Goal: Information Seeking & Learning: Find specific fact

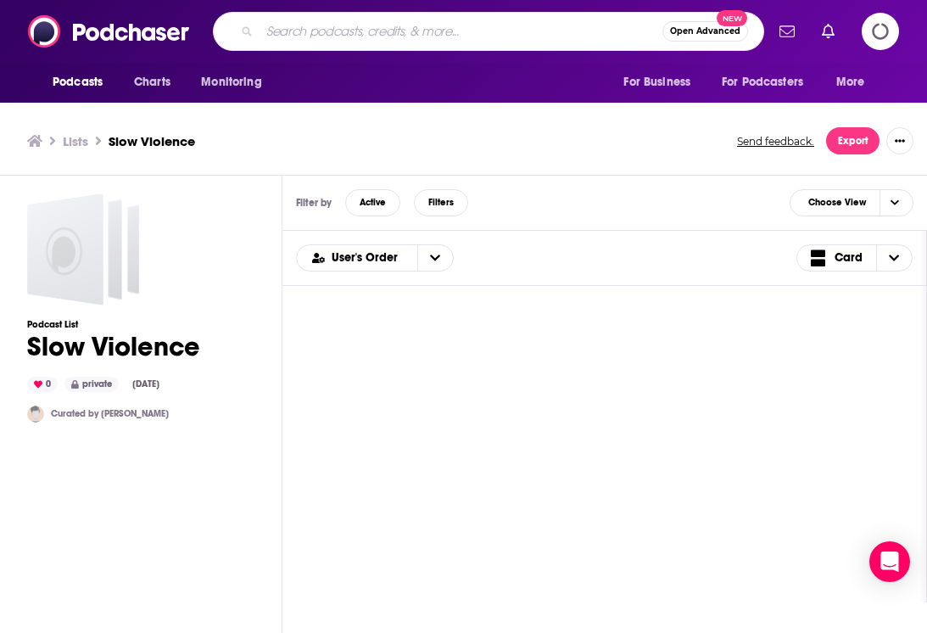
click at [325, 32] on input "Search podcasts, credits, & more..." at bounding box center [461, 31] width 403 height 27
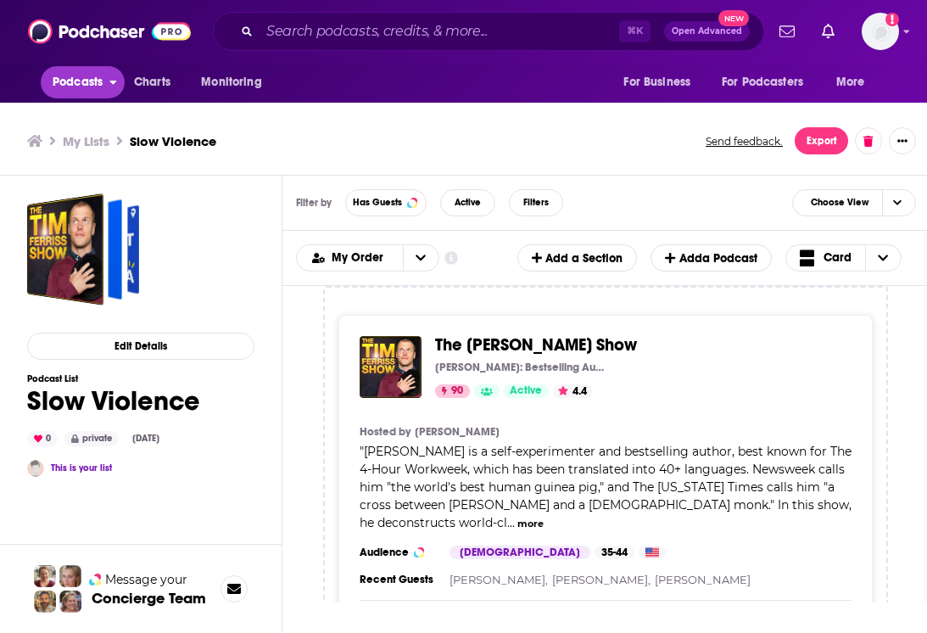
click at [101, 77] on span "Podcasts" at bounding box center [78, 82] width 50 height 24
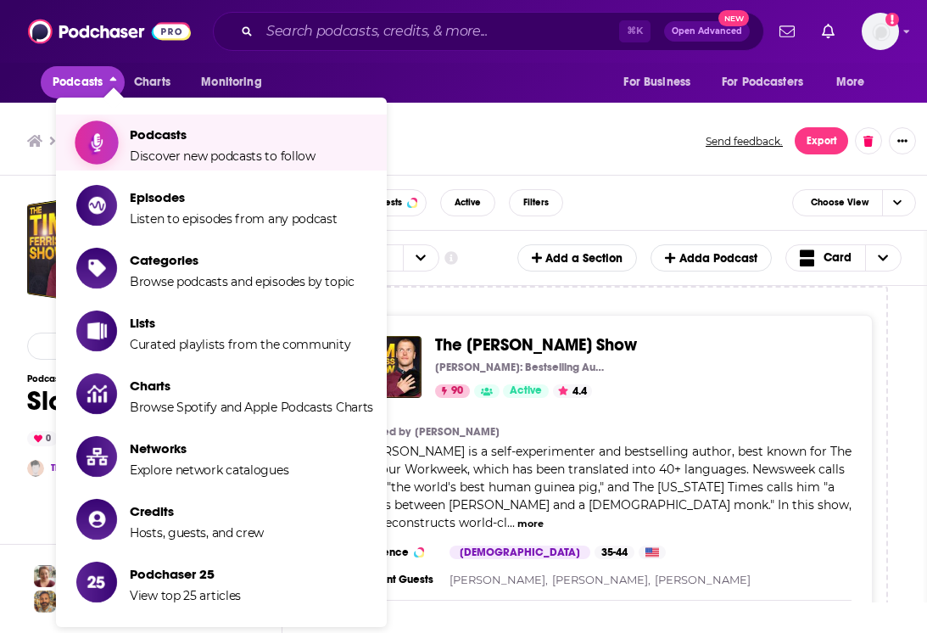
click at [175, 135] on span "Podcasts" at bounding box center [223, 134] width 186 height 16
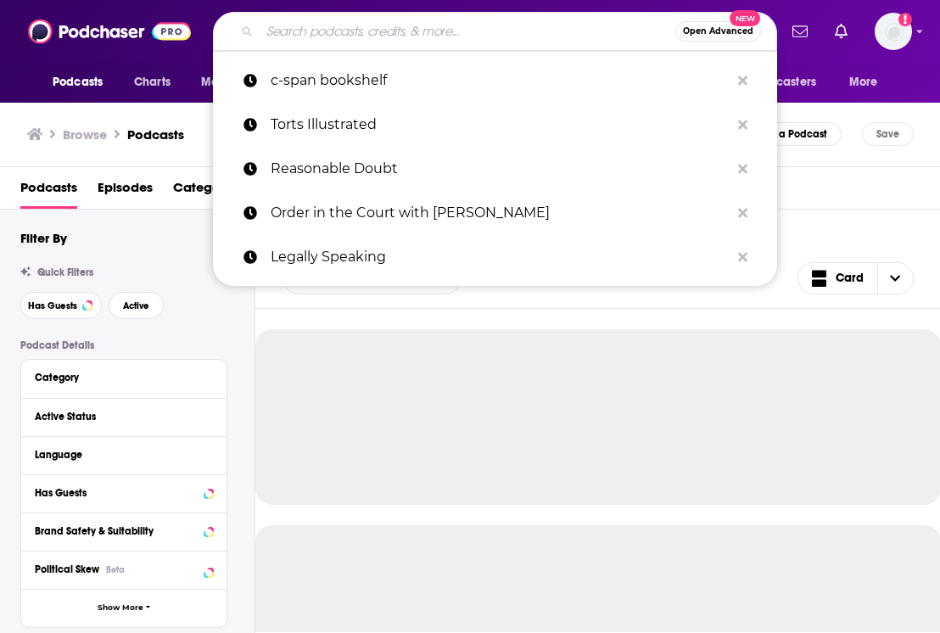
click at [313, 41] on input "Search podcasts, credits, & more..." at bounding box center [468, 31] width 416 height 27
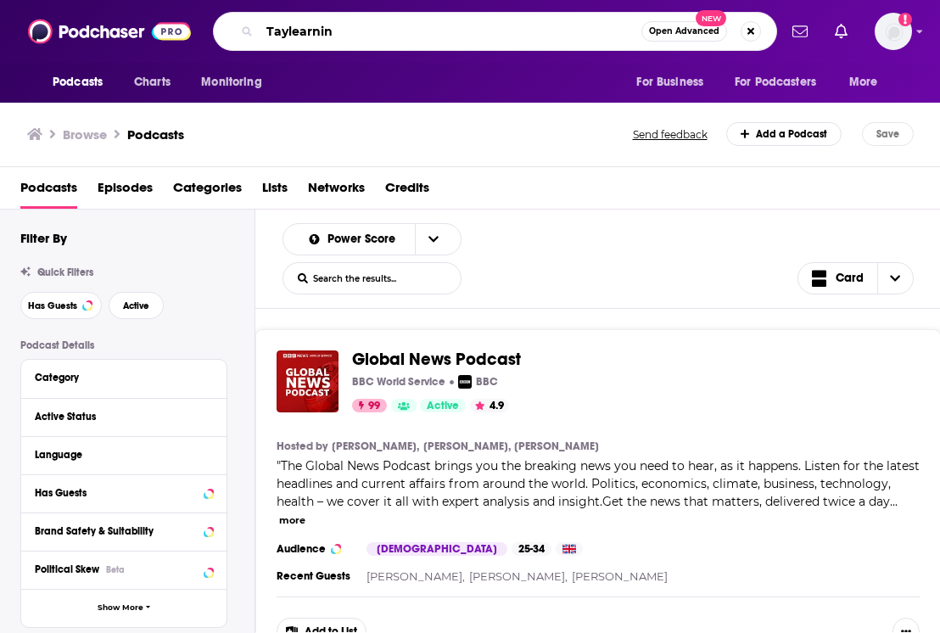
type input "Taylearning"
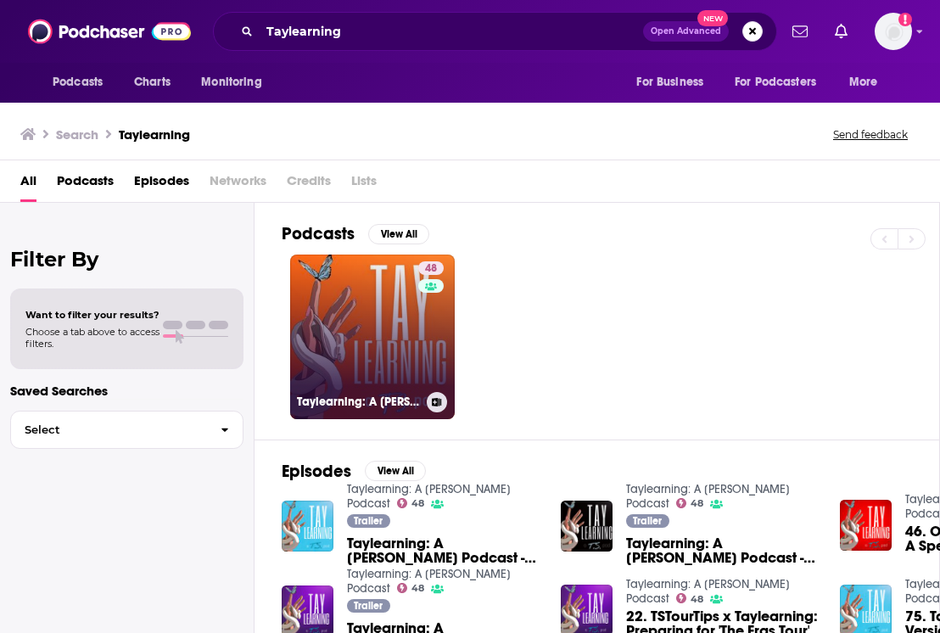
click at [358, 311] on link "48 Taylearning: A [PERSON_NAME] Podcast" at bounding box center [372, 337] width 165 height 165
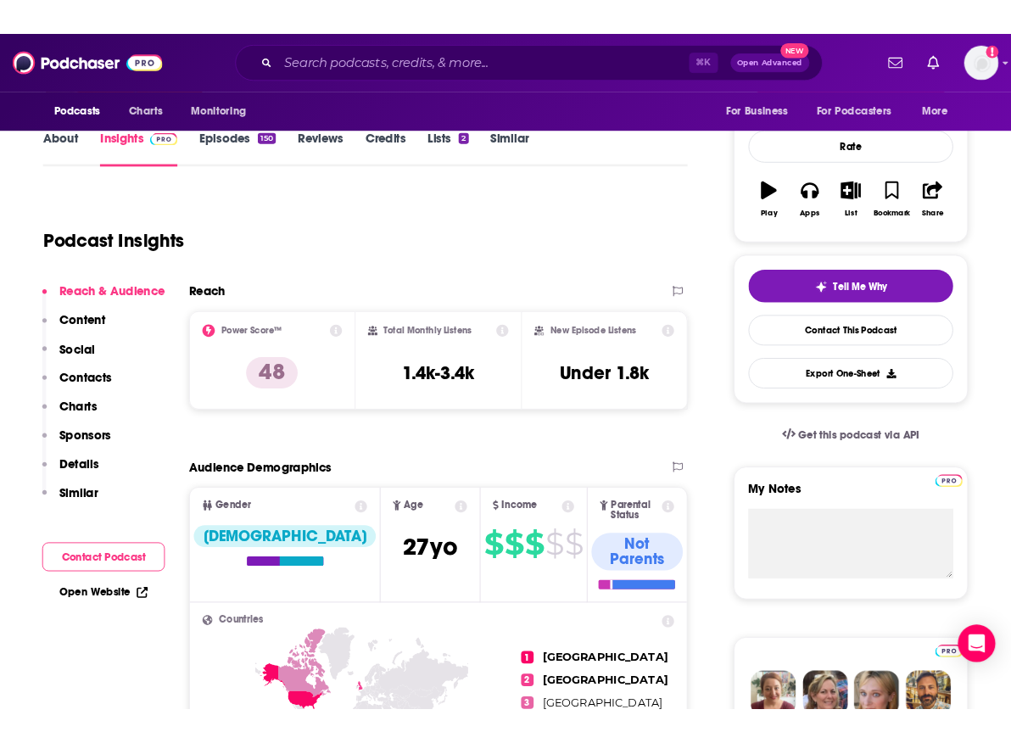
scroll to position [224, 0]
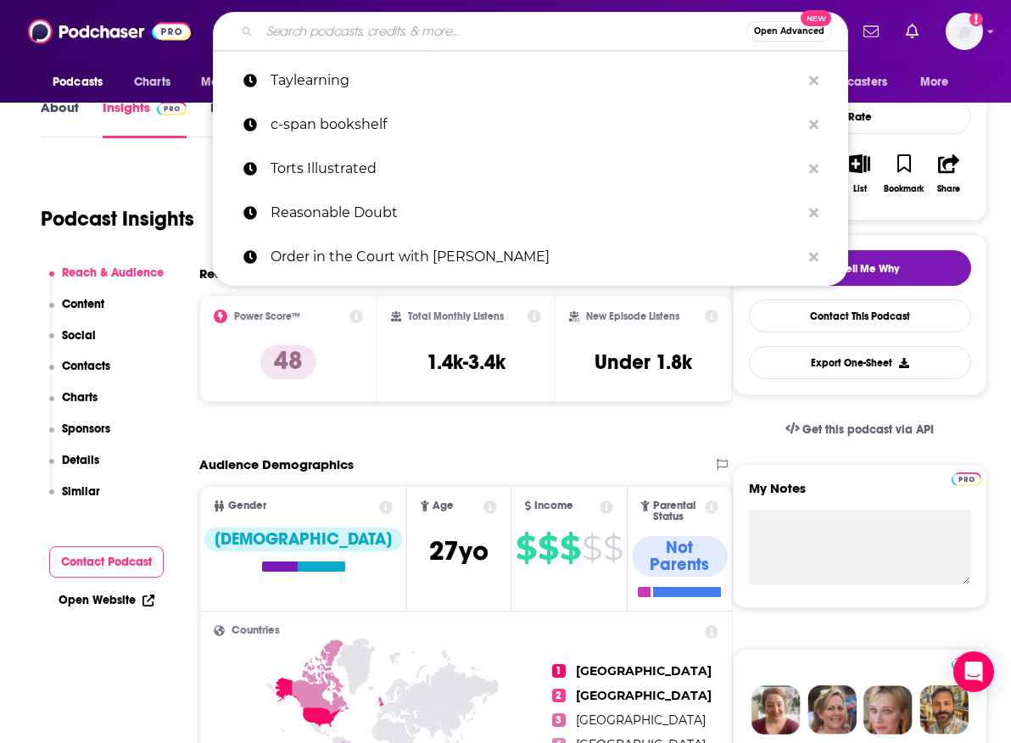
click at [512, 36] on input "Search podcasts, credits, & more..." at bounding box center [503, 31] width 487 height 27
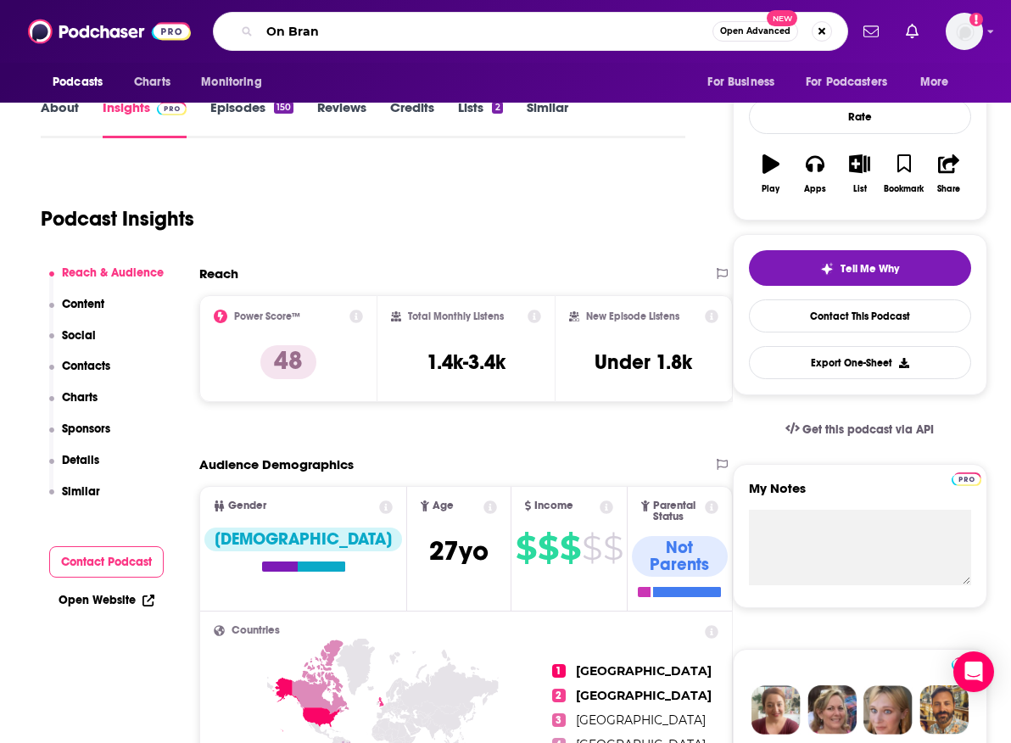
type input "On Brand"
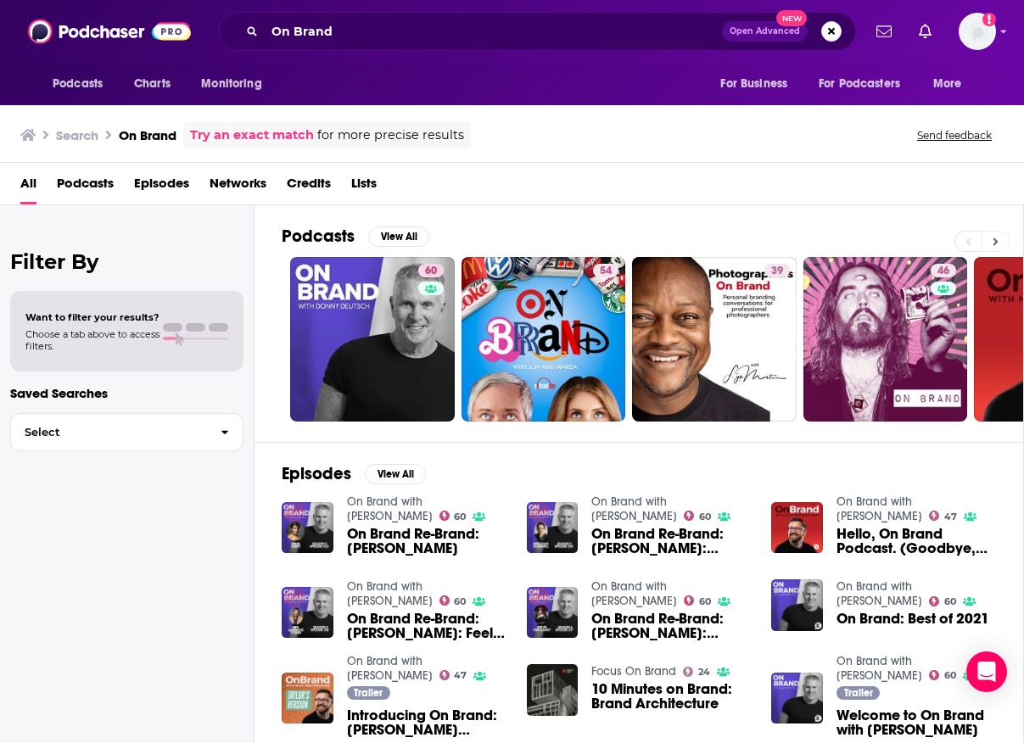
click at [939, 245] on button at bounding box center [996, 241] width 28 height 21
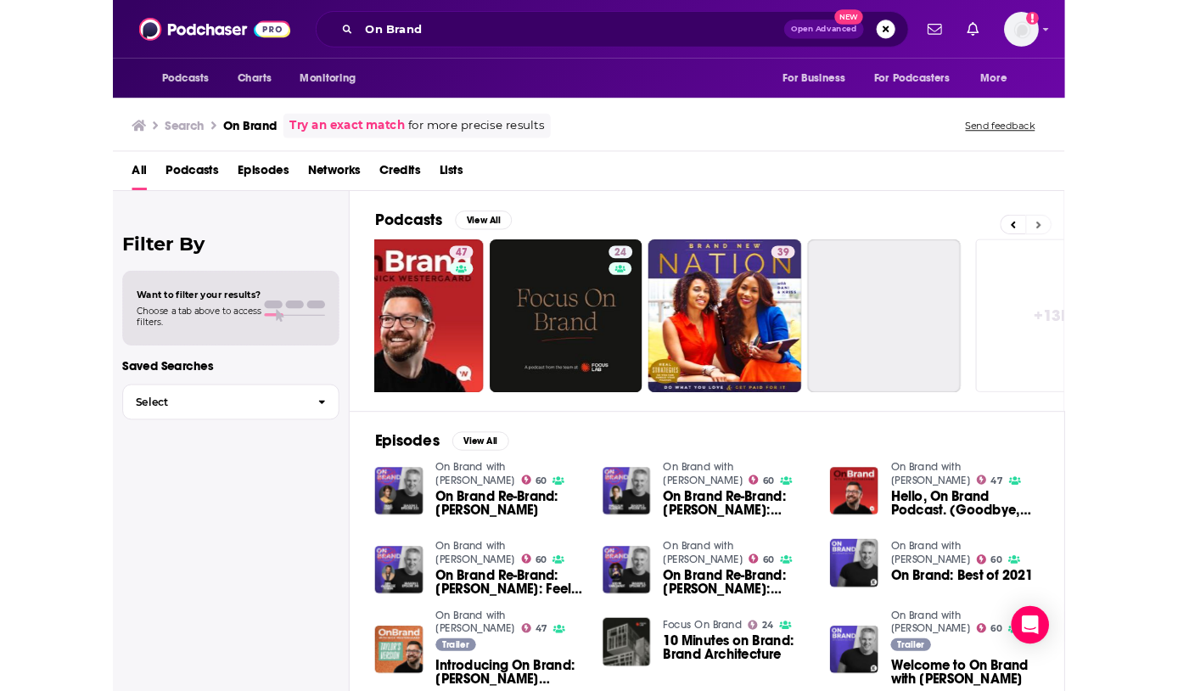
scroll to position [0, 742]
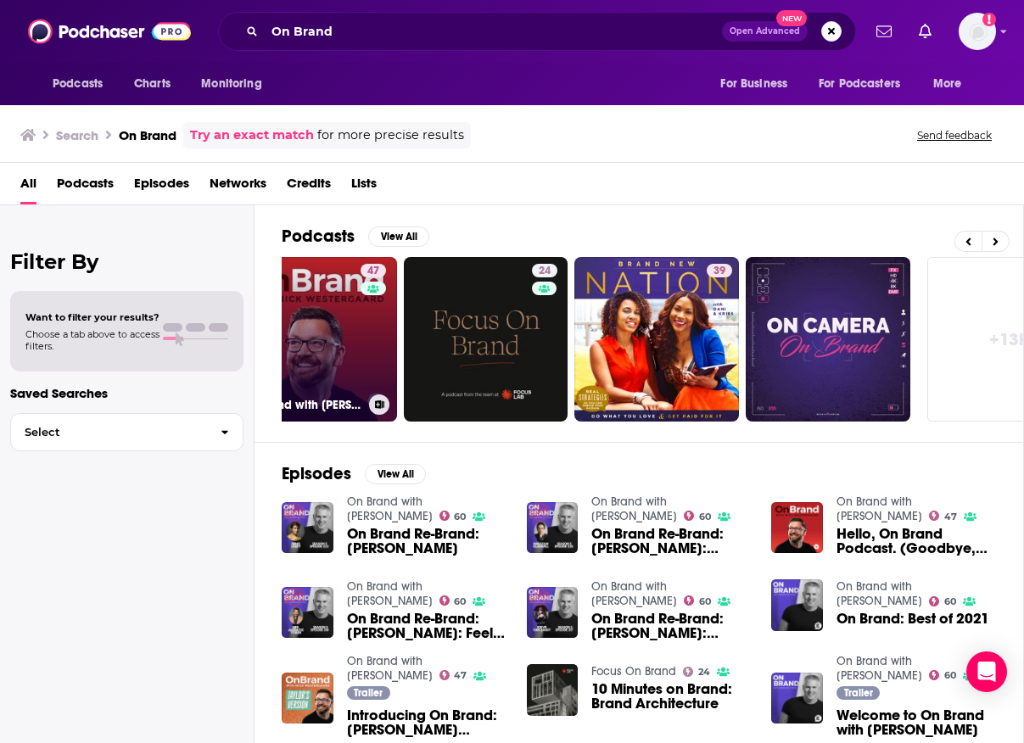
click at [346, 341] on link "47 On Brand with [PERSON_NAME]" at bounding box center [314, 339] width 165 height 165
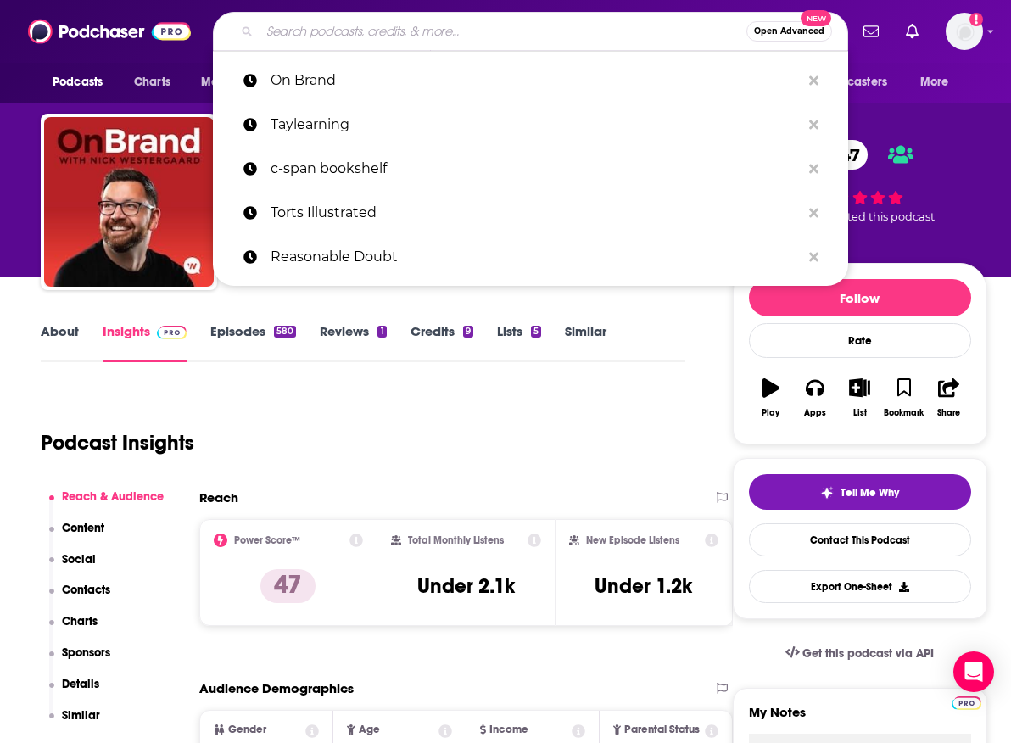
click at [473, 37] on input "Search podcasts, credits, & more..." at bounding box center [503, 31] width 487 height 27
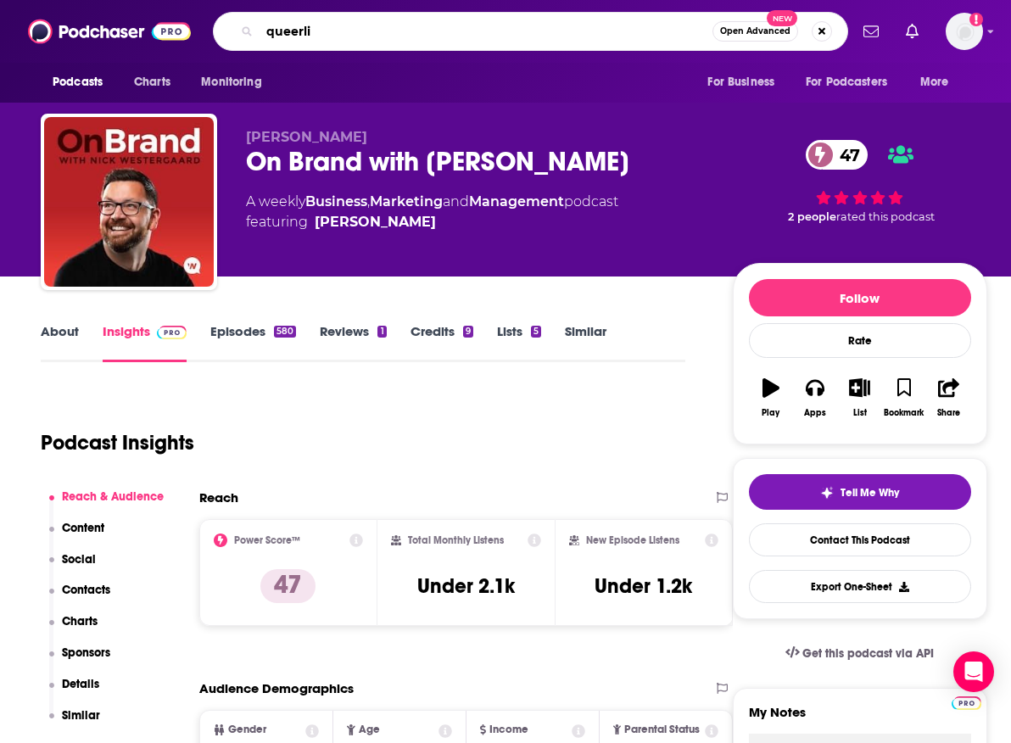
type input "queerlit"
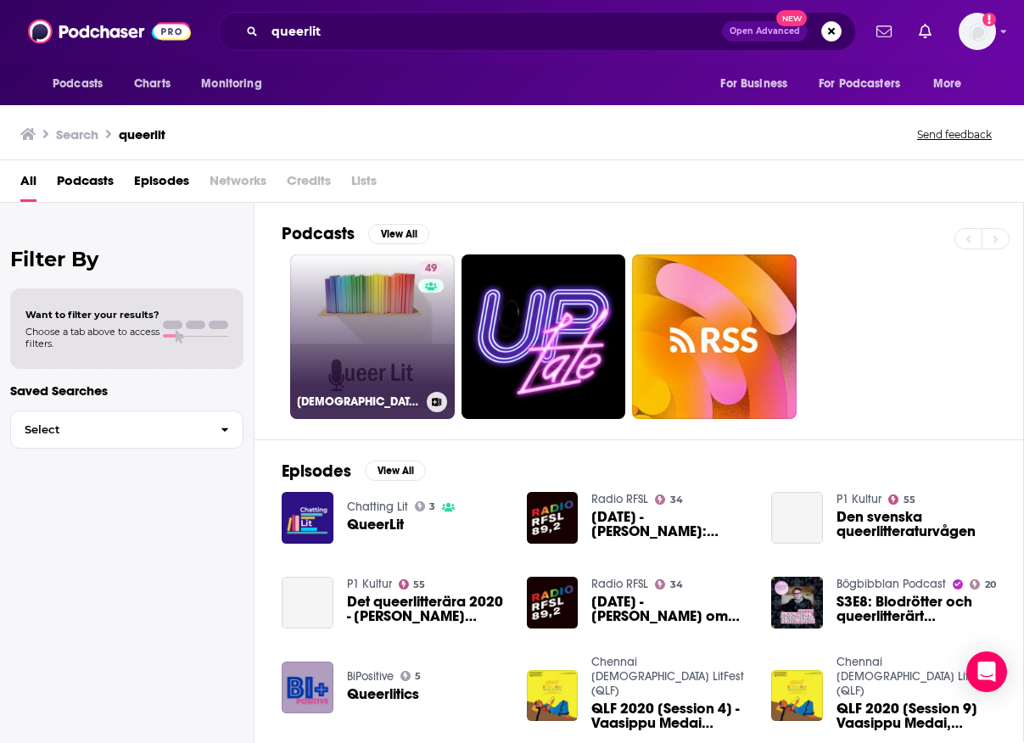
click at [371, 347] on link "49 [DEMOGRAPHIC_DATA] Lit" at bounding box center [372, 337] width 165 height 165
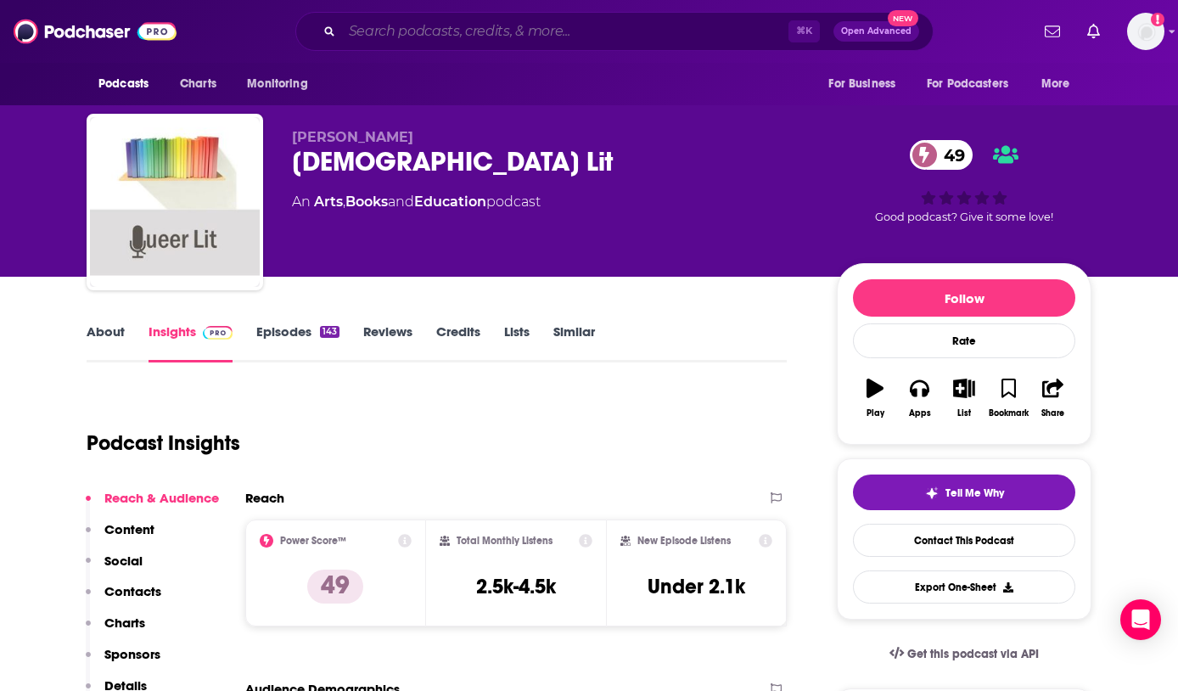
click at [512, 42] on input "Search podcasts, credits, & more..." at bounding box center [565, 31] width 446 height 27
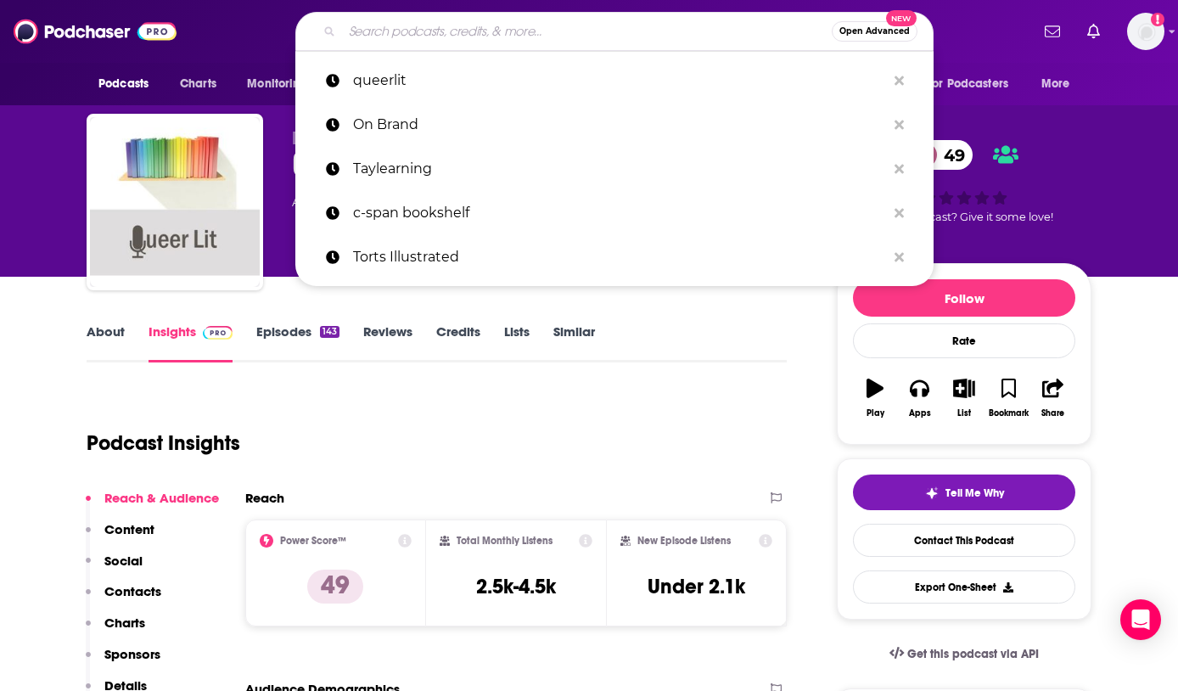
paste input "• The Prepared Patient"
type input "• The Prepared Patient"
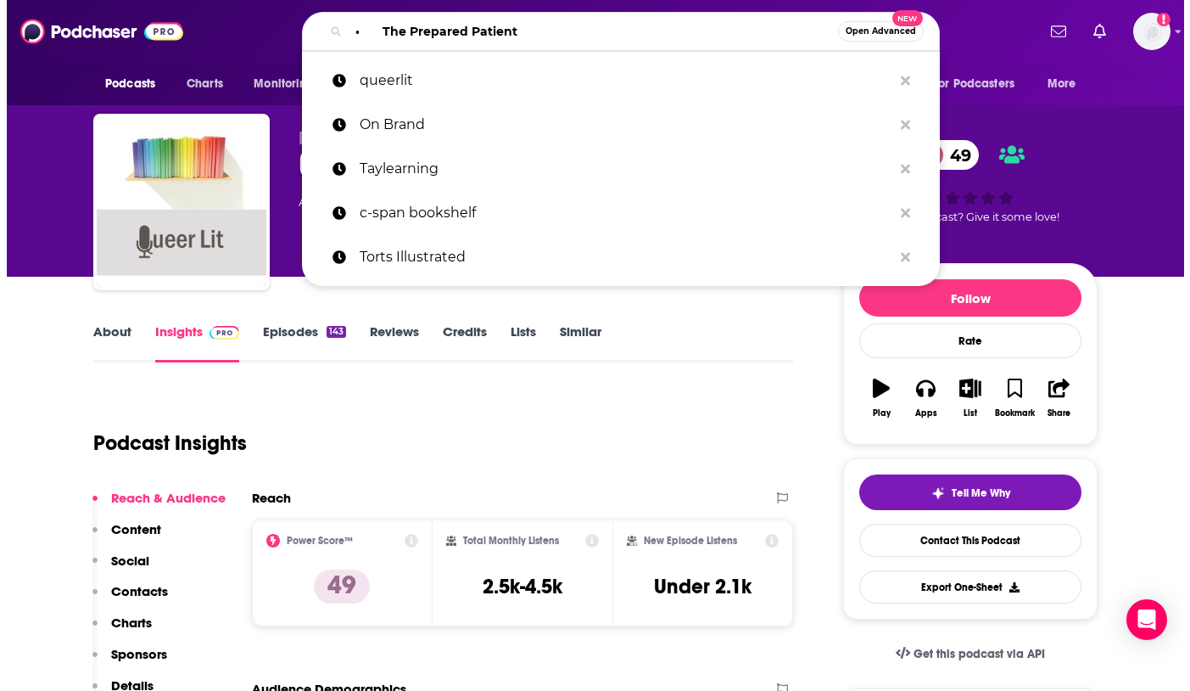
scroll to position [0, 83]
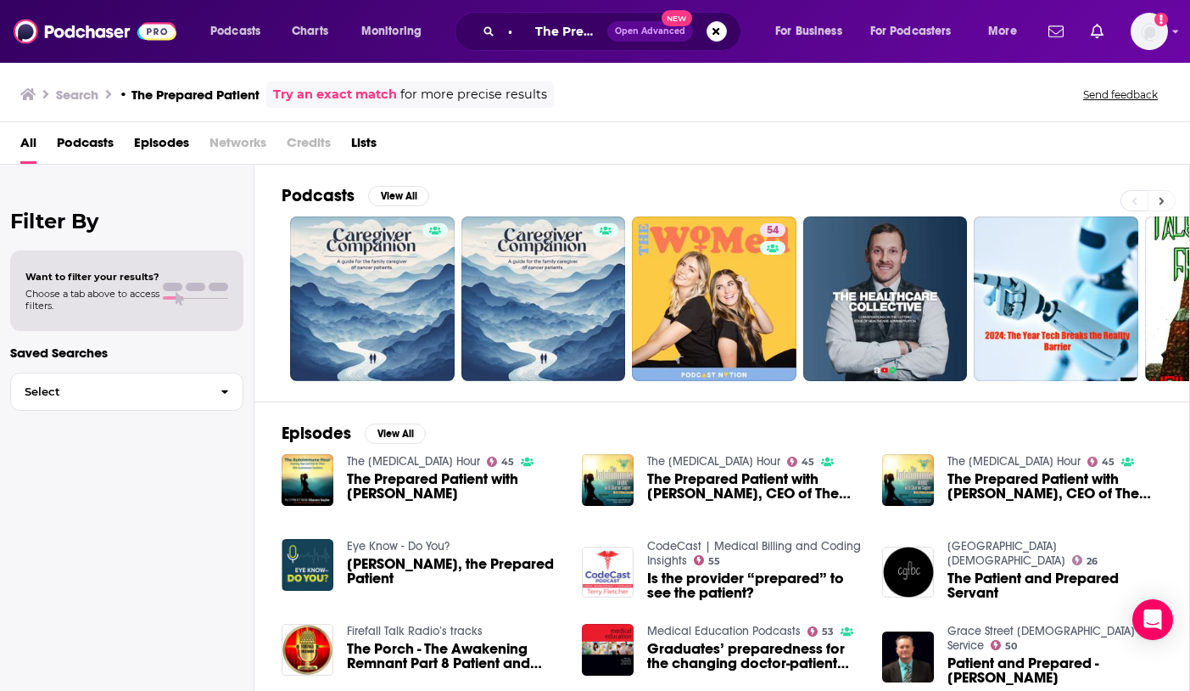
click at [939, 199] on button at bounding box center [1162, 200] width 28 height 21
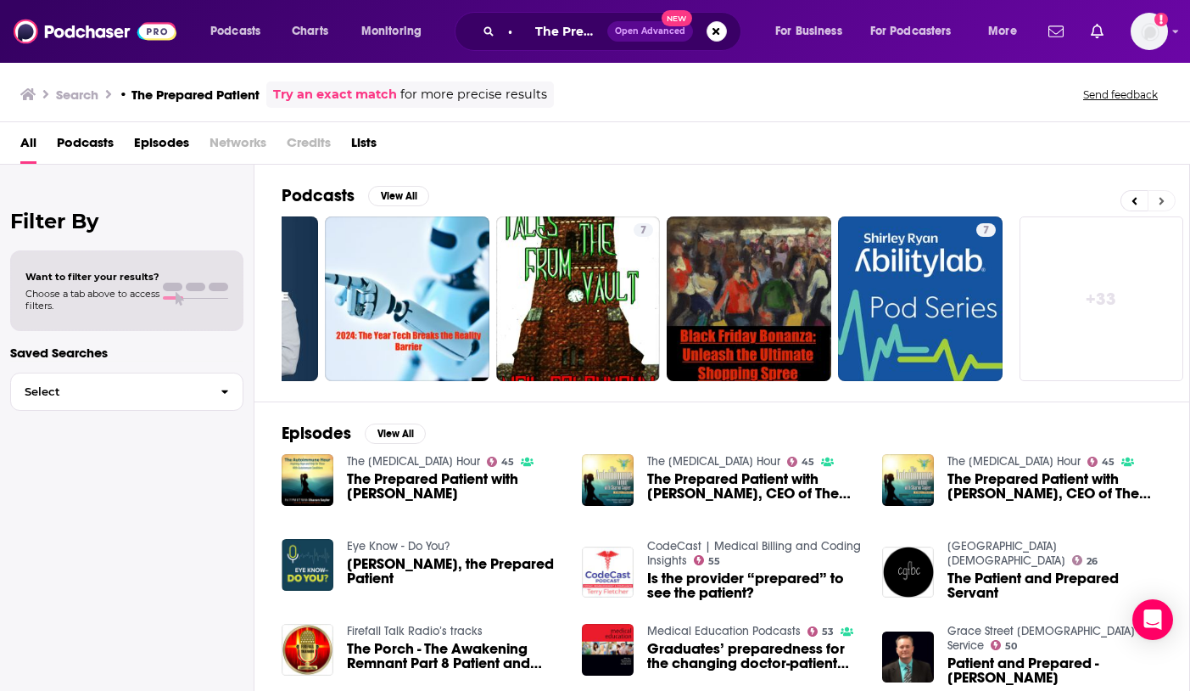
scroll to position [0, 650]
click at [939, 204] on icon at bounding box center [1135, 201] width 6 height 12
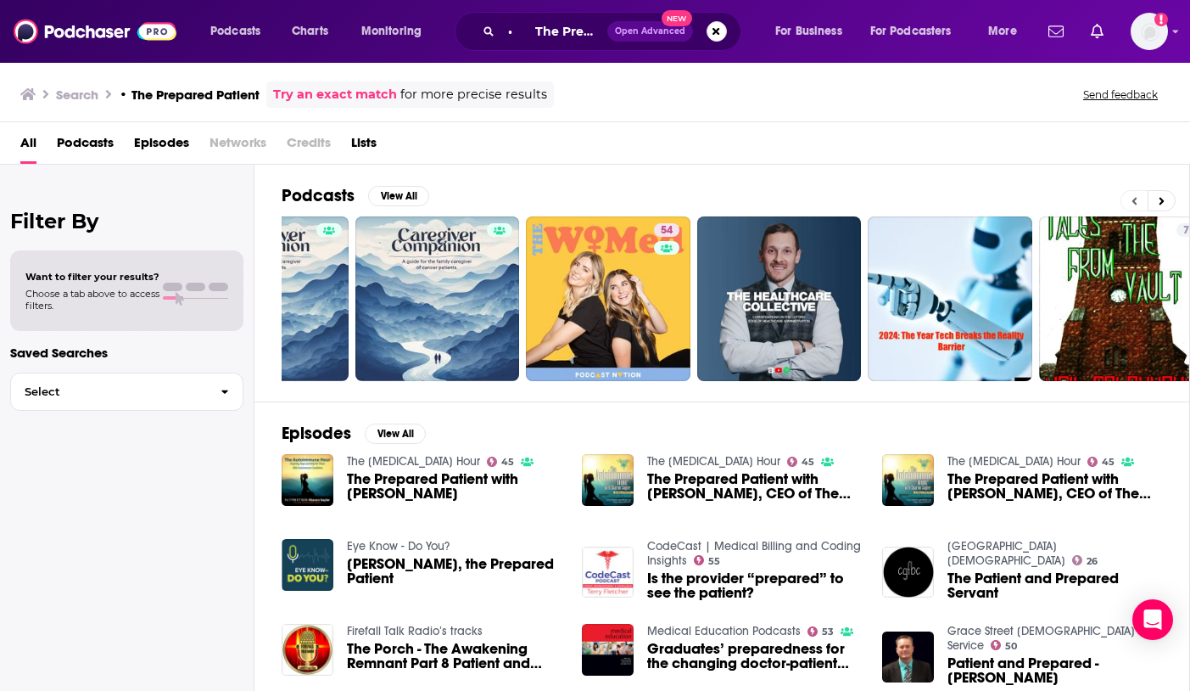
scroll to position [0, 0]
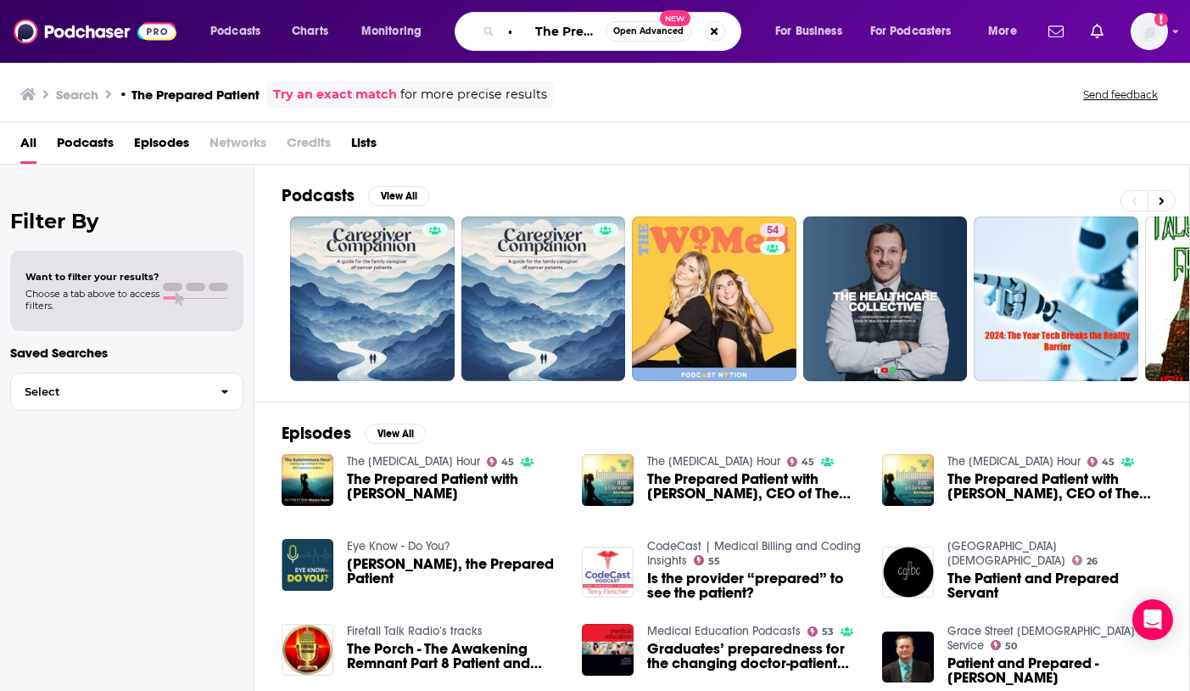
click at [572, 39] on input "• The Prepared Patient" at bounding box center [553, 31] width 104 height 27
click at [579, 35] on input "• The Prepared Patient" at bounding box center [553, 31] width 104 height 27
drag, startPoint x: 535, startPoint y: 30, endPoint x: 489, endPoint y: 25, distance: 46.9
click at [489, 25] on div "• The Prepared Patient Open Advanced New" at bounding box center [598, 31] width 287 height 39
type input "The Prepared Patient"
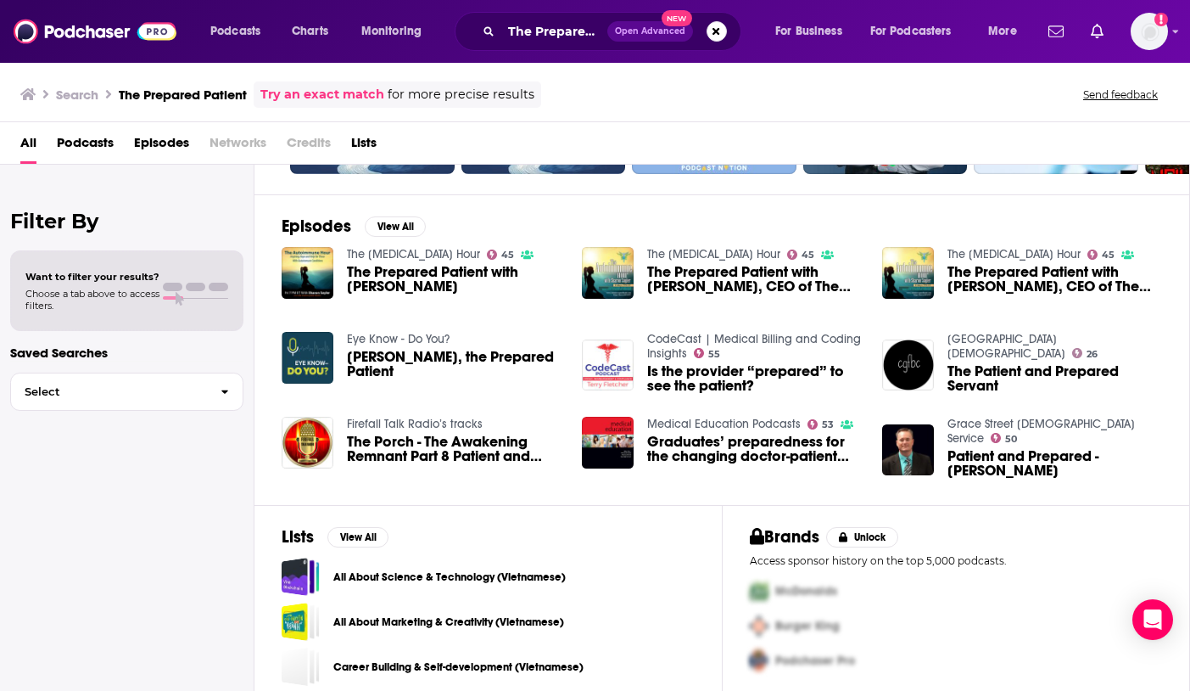
scroll to position [216, 0]
